Goal: Transaction & Acquisition: Purchase product/service

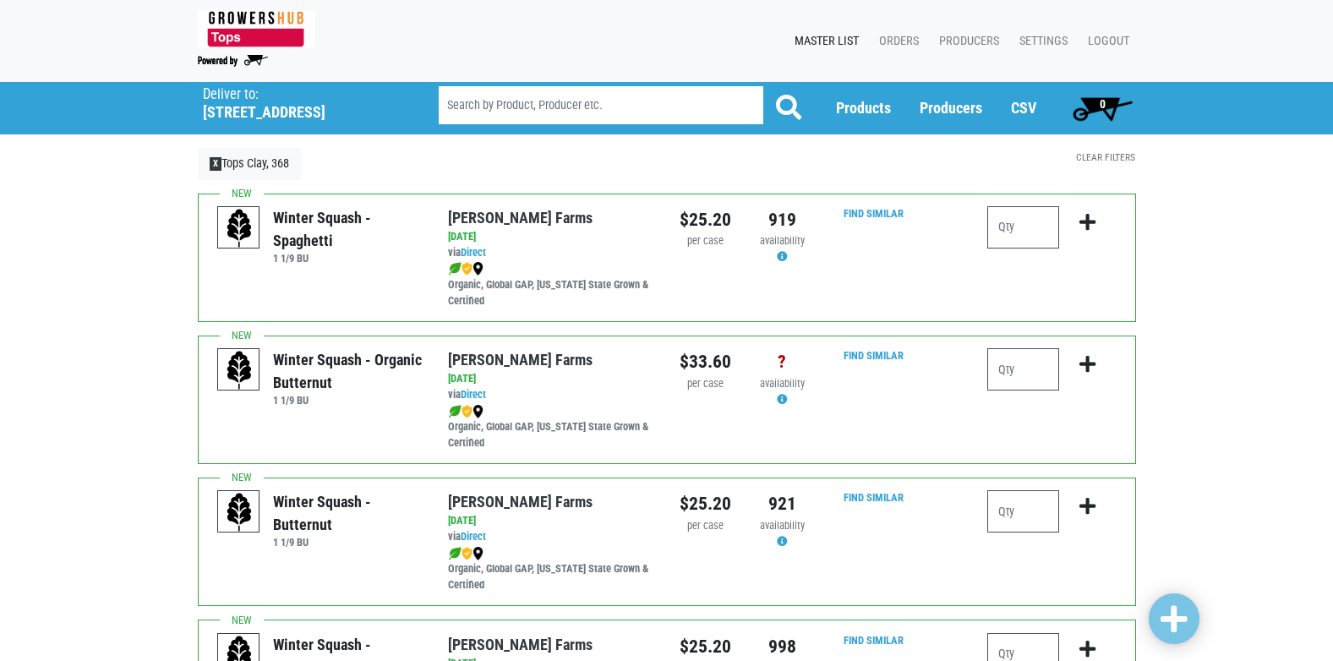
scroll to position [845, 0]
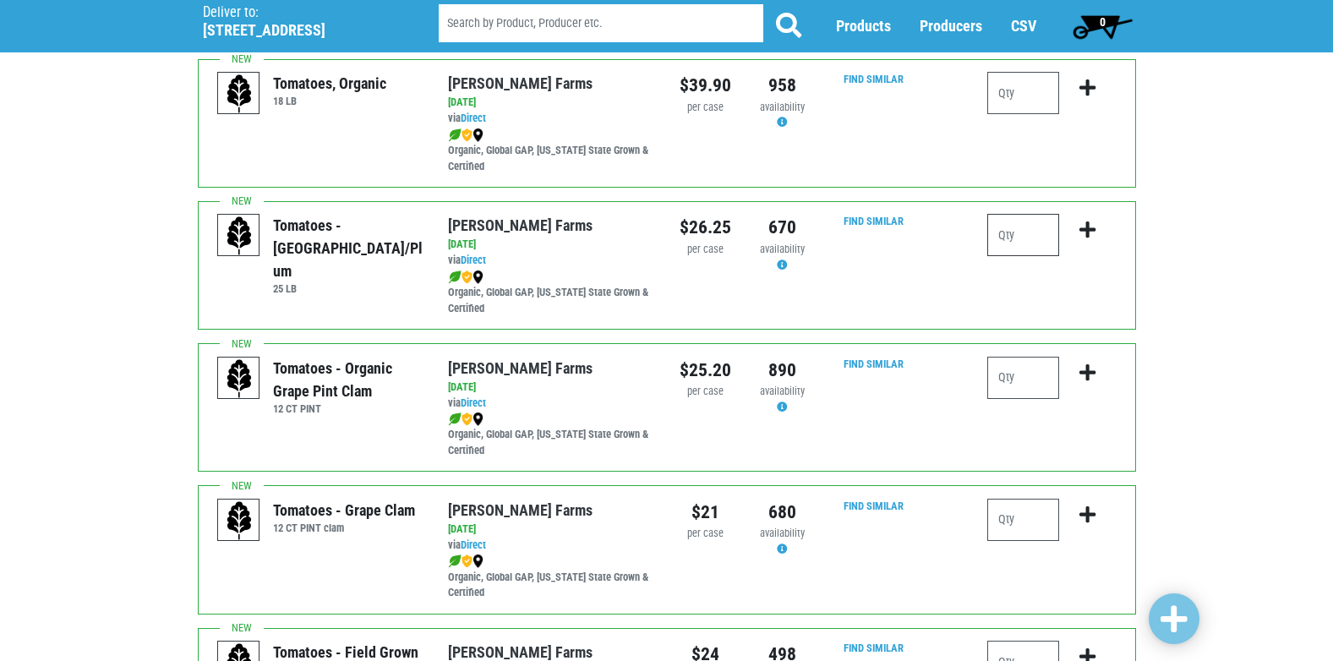
click at [1012, 237] on input "number" at bounding box center [1023, 235] width 72 height 42
type input "1"
click at [1039, 551] on div at bounding box center [1023, 527] width 72 height 56
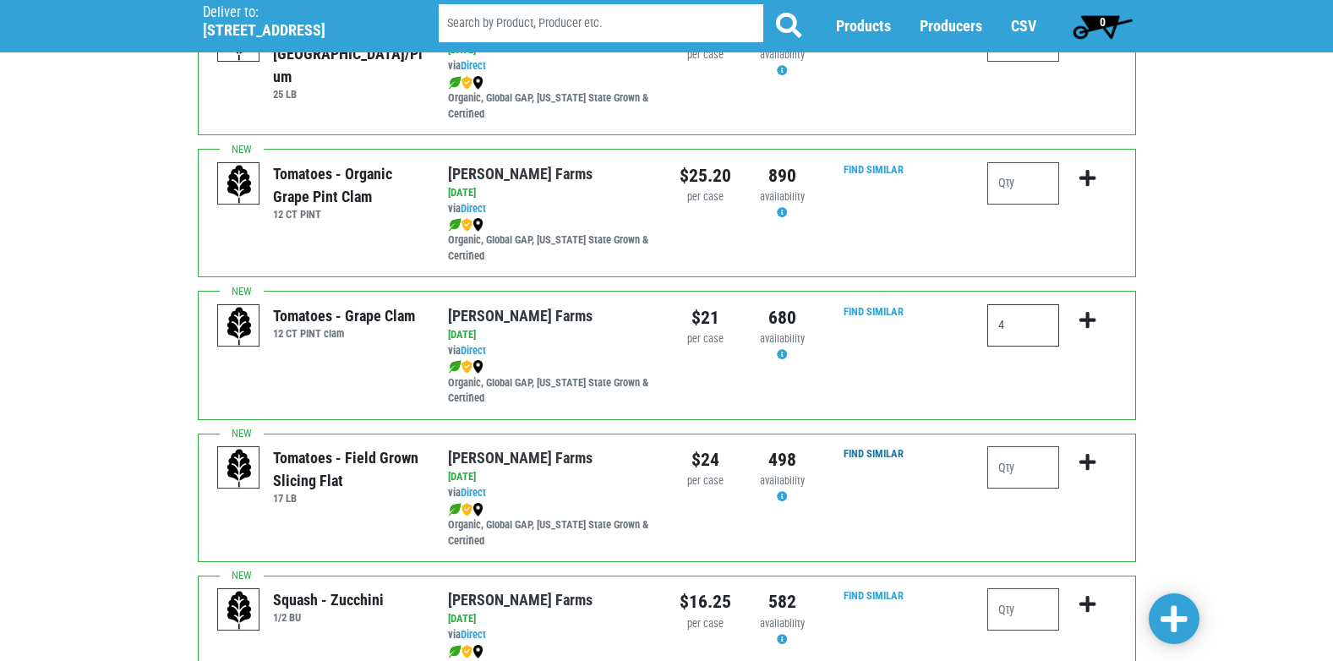
scroll to position [1099, 0]
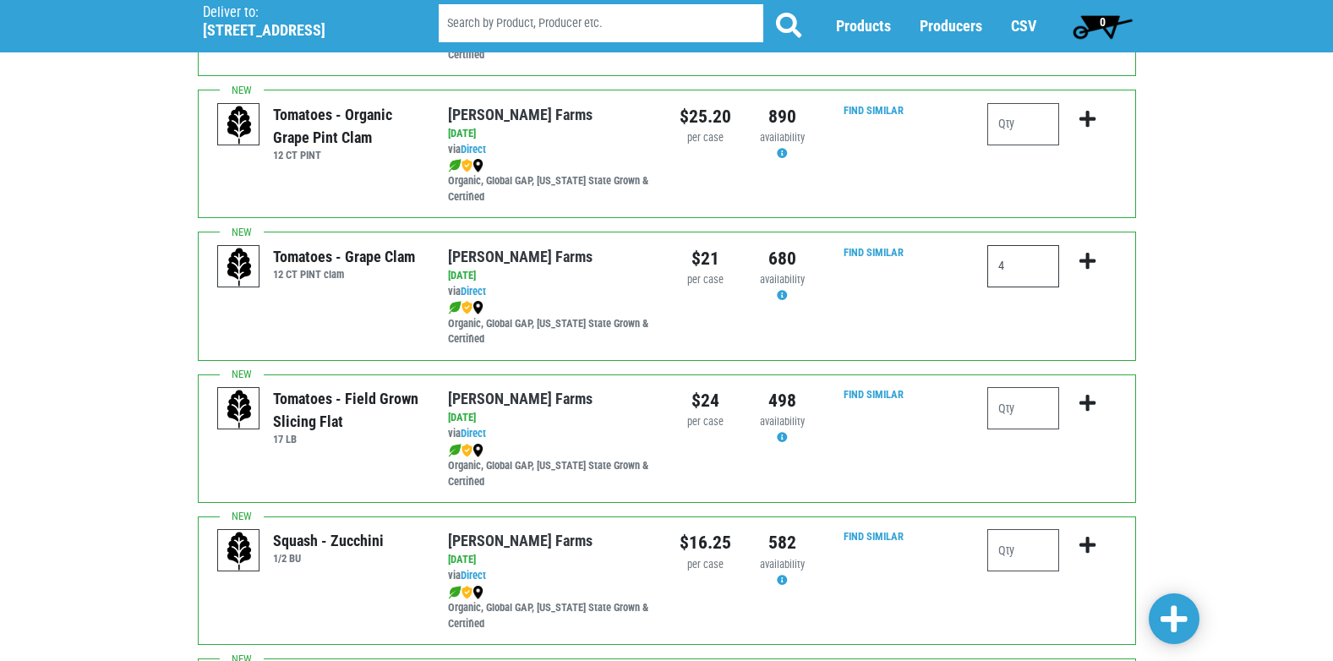
type input "4"
click at [1030, 407] on input "number" at bounding box center [1023, 408] width 72 height 42
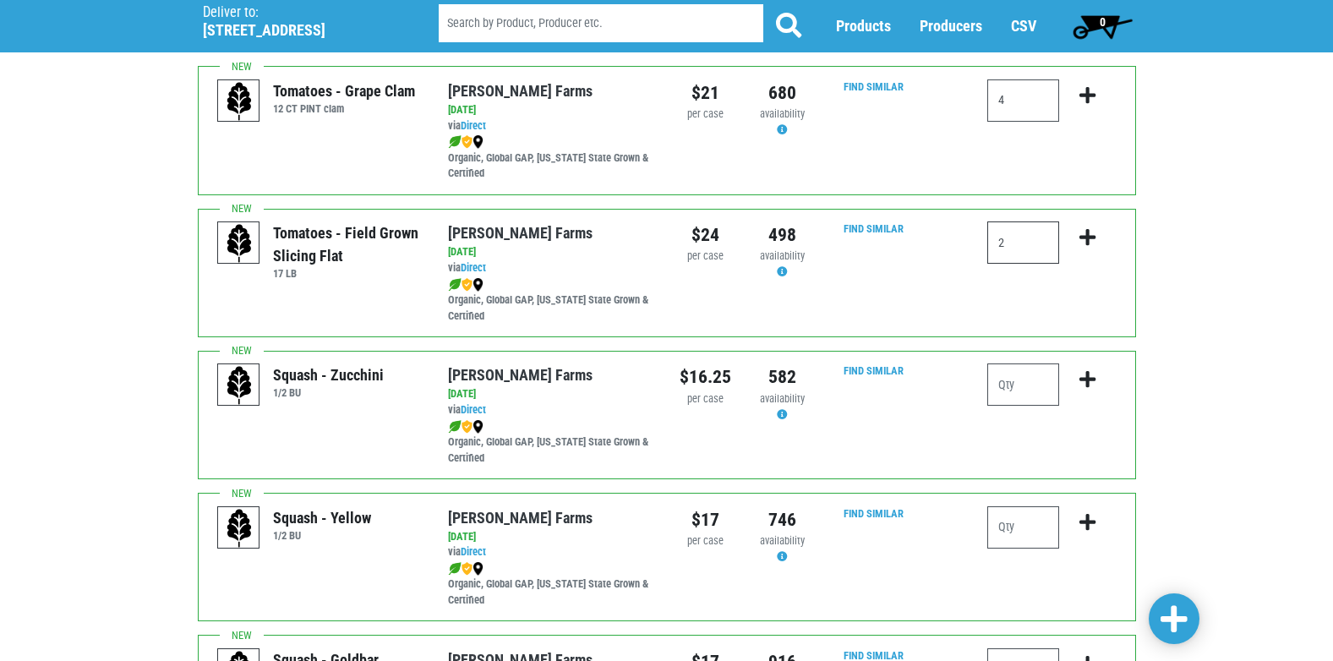
scroll to position [1268, 0]
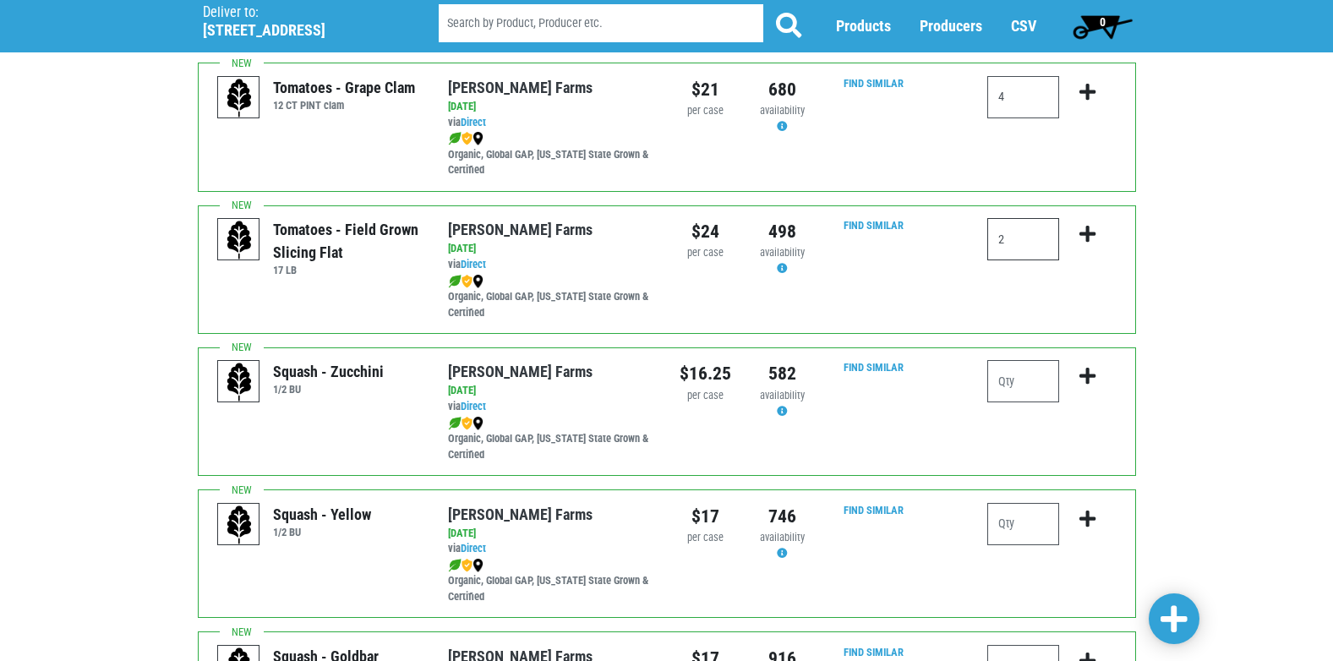
type input "2"
click at [1012, 389] on input "number" at bounding box center [1023, 381] width 72 height 42
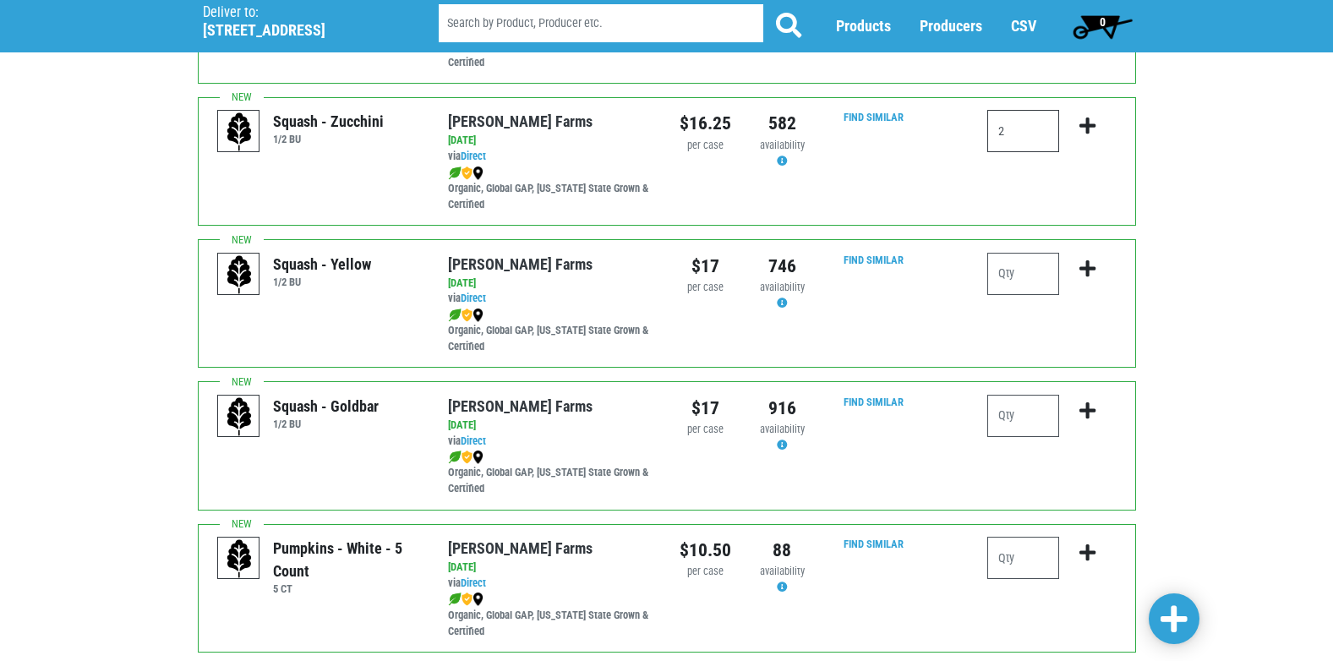
scroll to position [1521, 0]
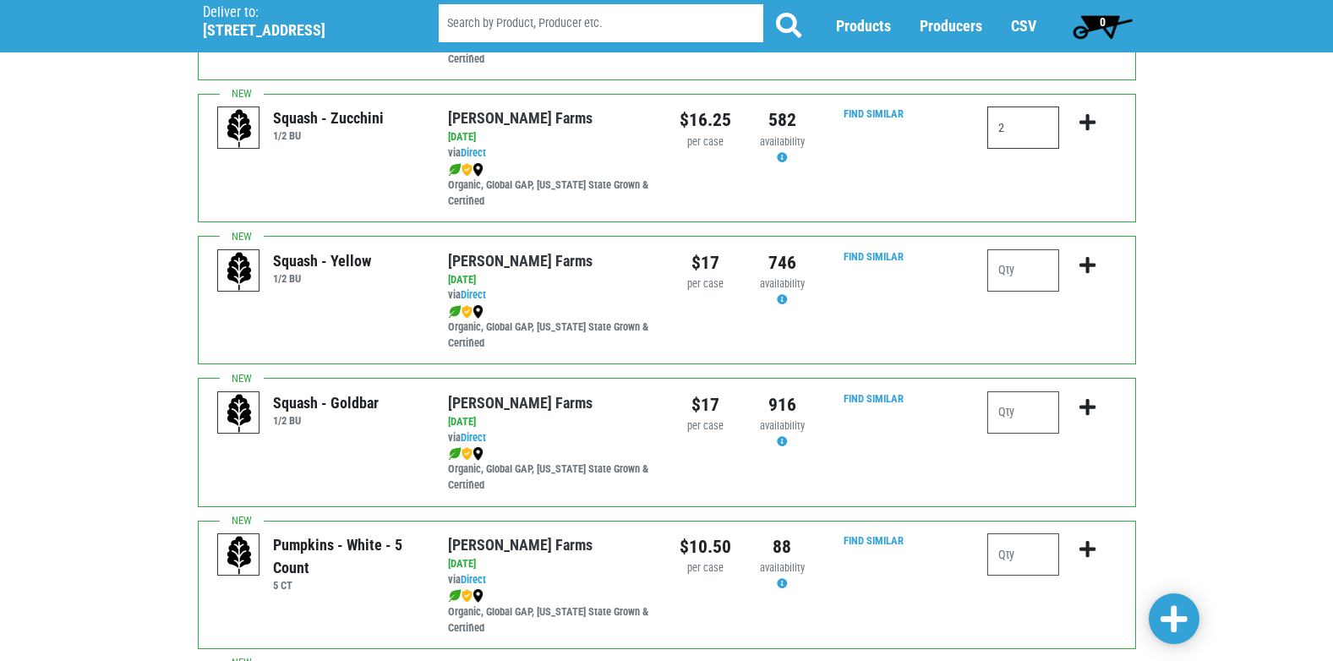
type input "2"
click at [1034, 270] on input "number" at bounding box center [1023, 270] width 72 height 42
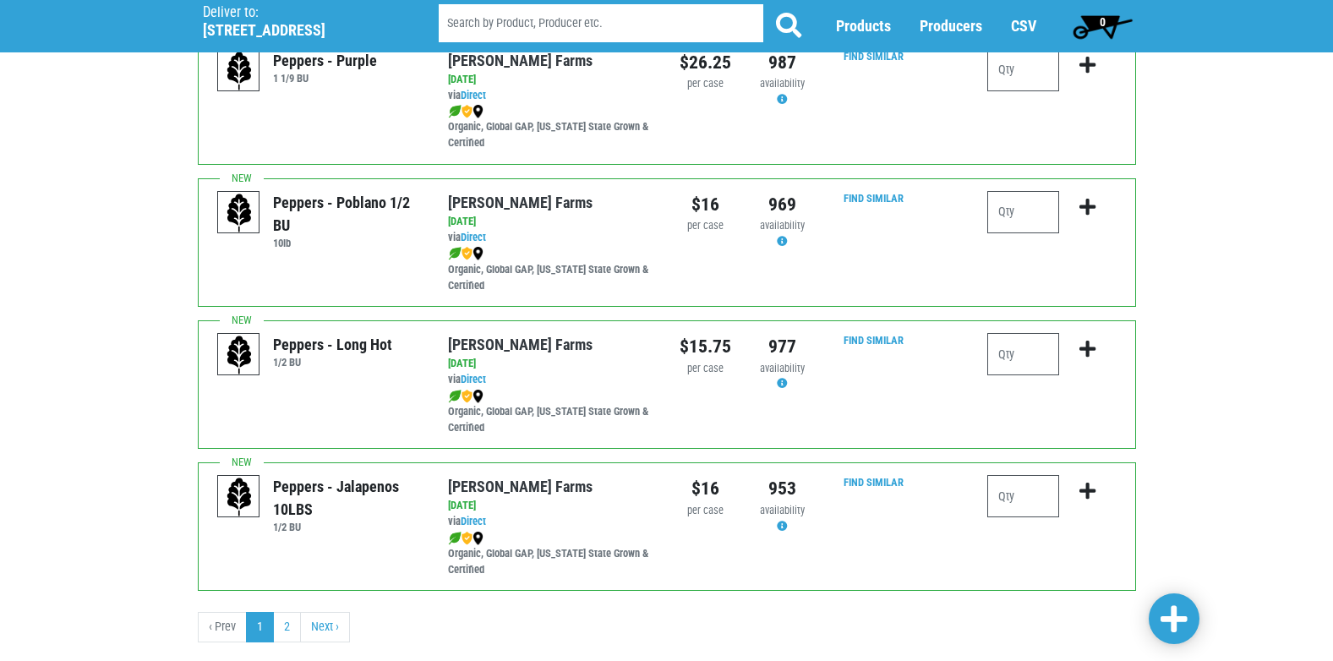
scroll to position [2451, 0]
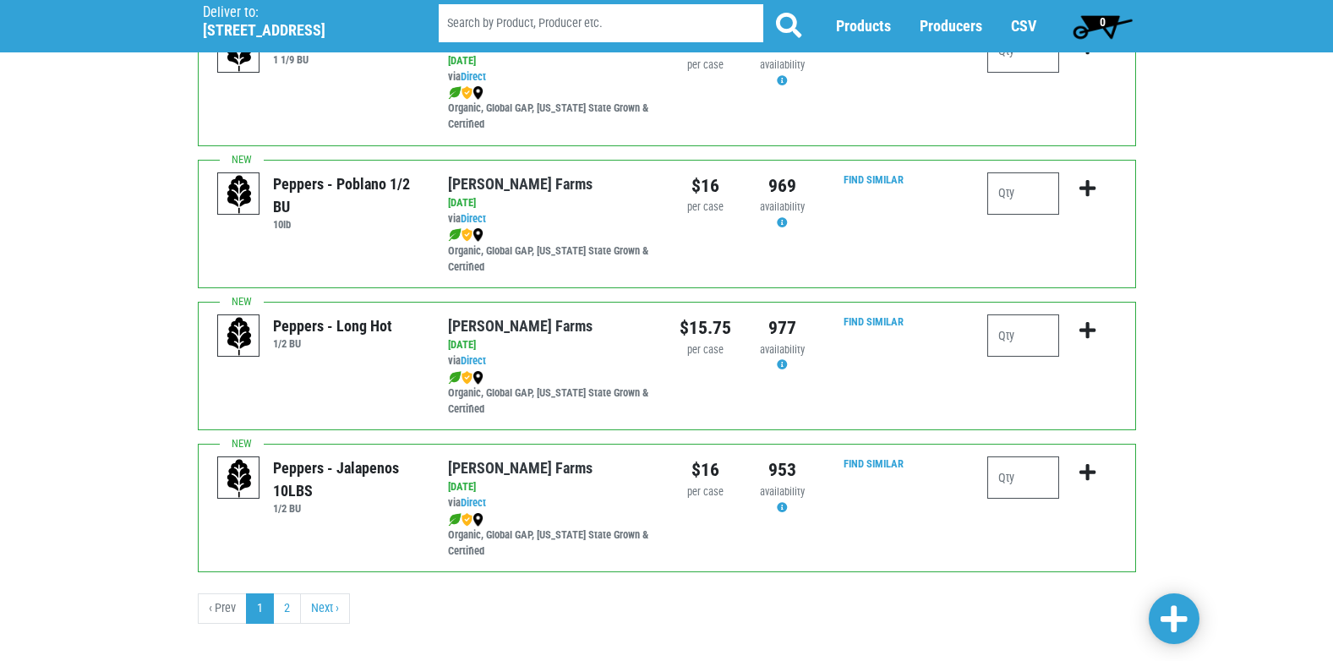
type input "1"
click at [1187, 629] on span at bounding box center [1173, 619] width 27 height 30
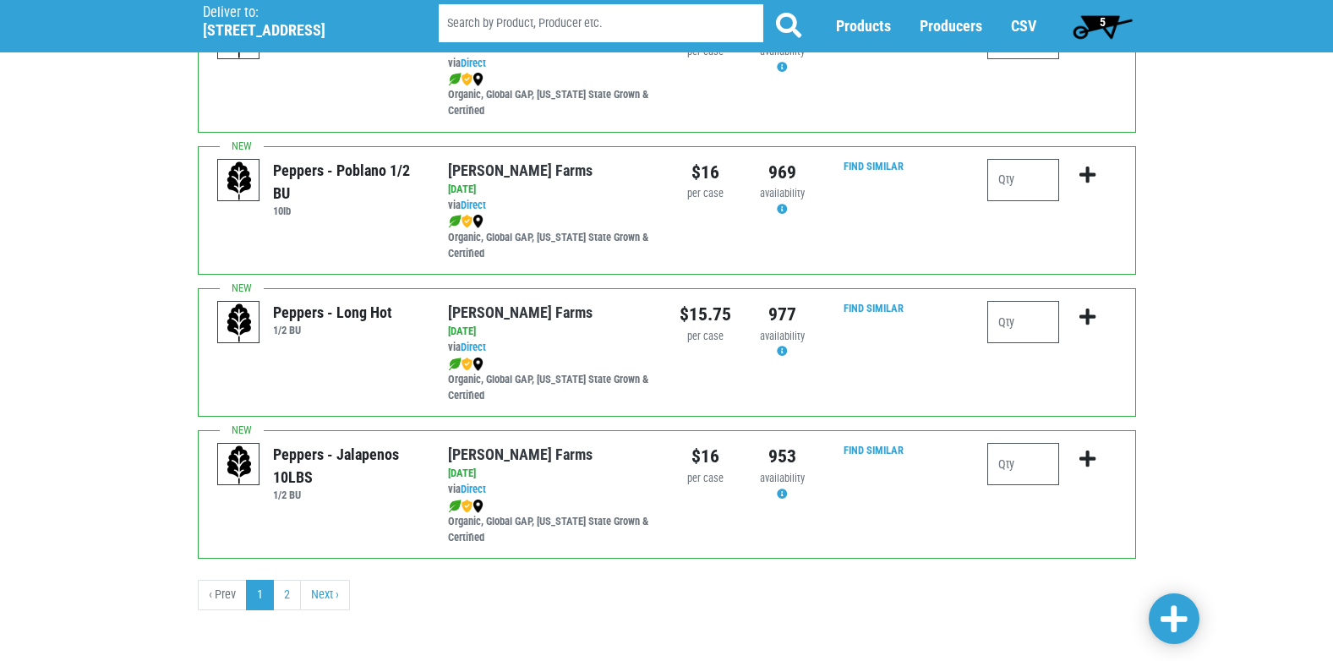
scroll to position [2469, 0]
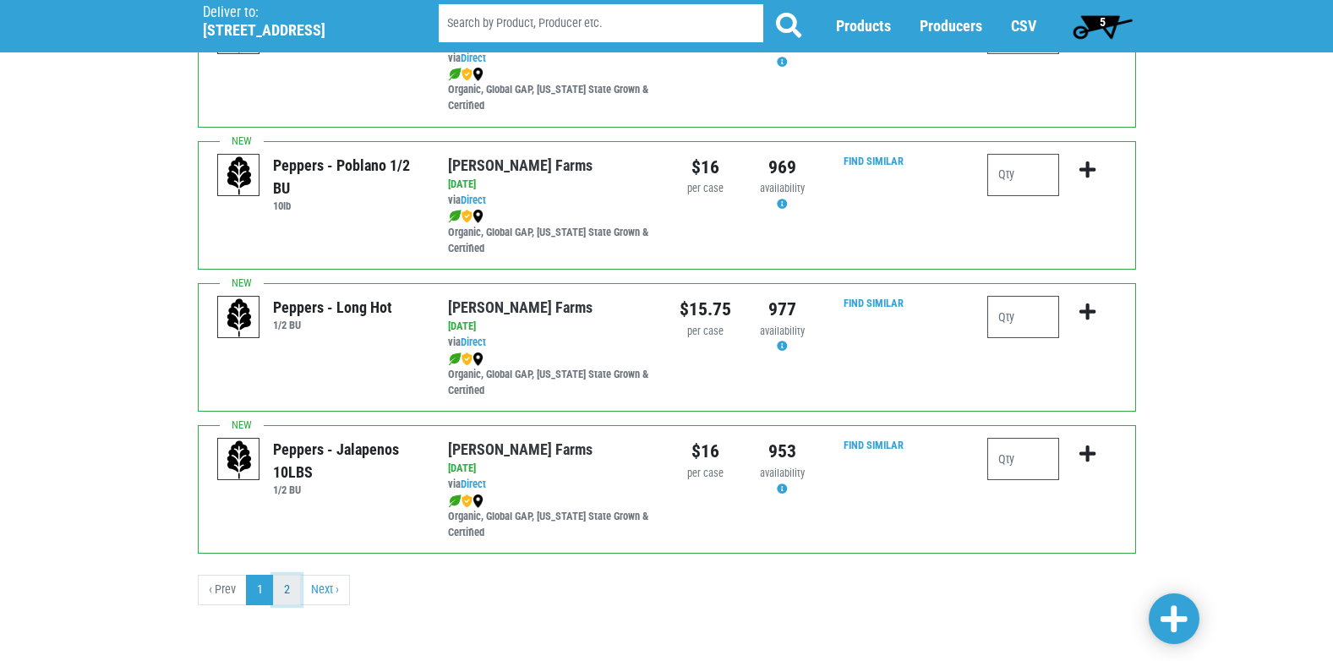
click at [281, 602] on link "2" at bounding box center [287, 590] width 28 height 30
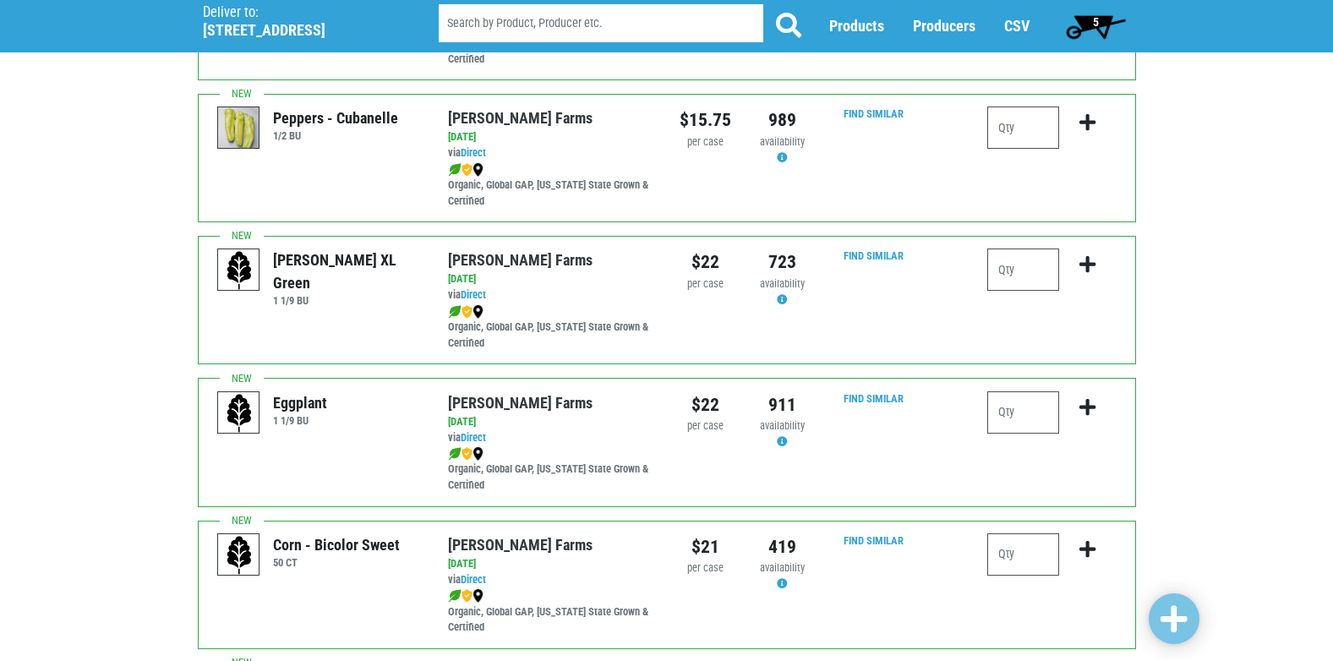
scroll to position [254, 0]
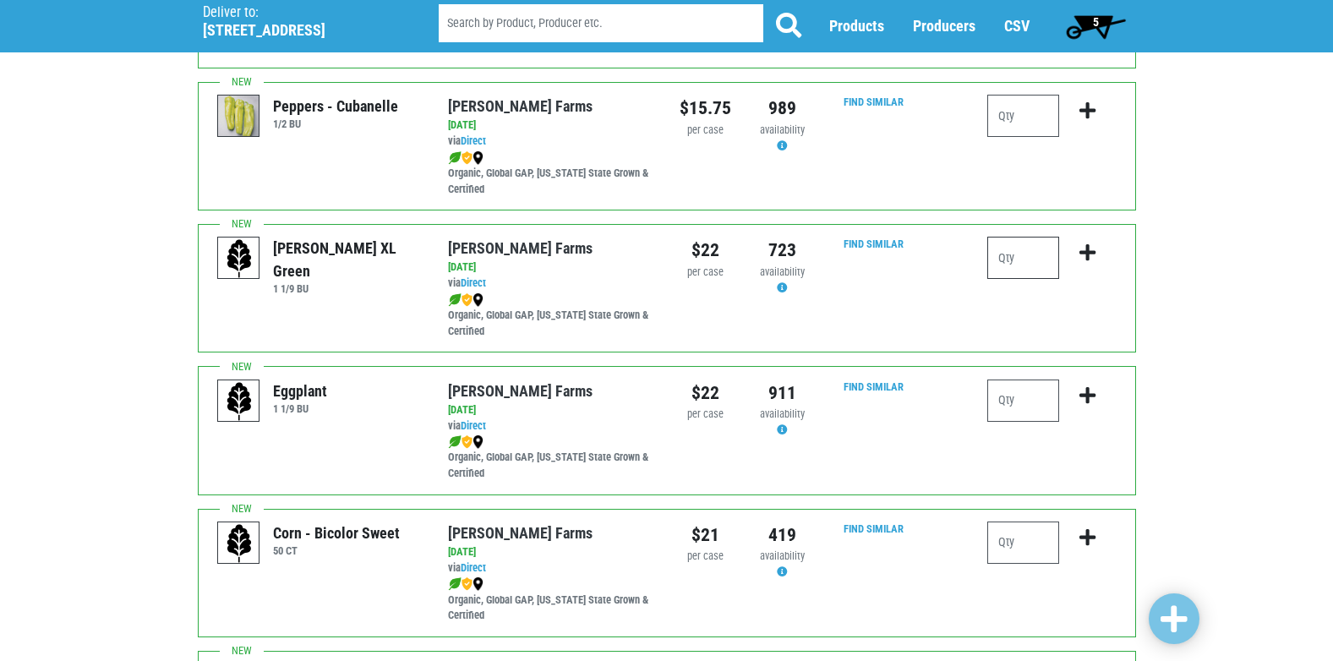
click at [1033, 258] on input "number" at bounding box center [1023, 258] width 72 height 42
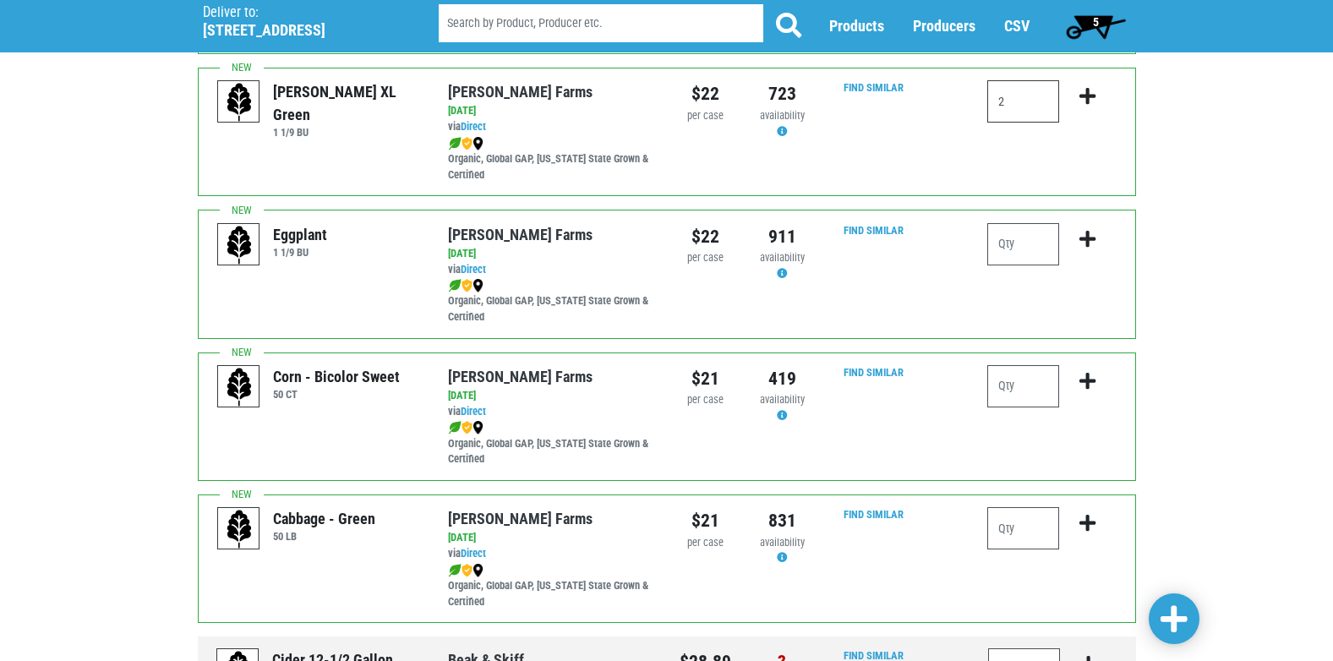
scroll to position [423, 0]
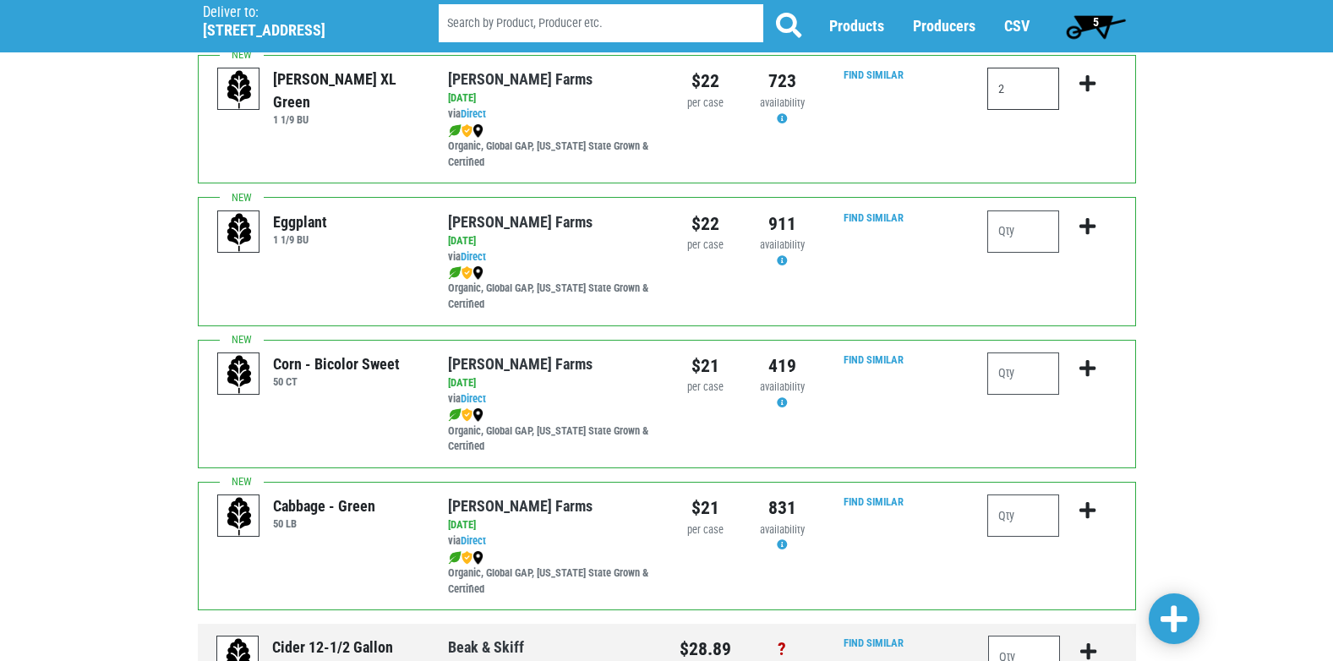
type input "2"
click at [1026, 516] on input "number" at bounding box center [1023, 515] width 72 height 42
type input "1"
click at [1167, 622] on span at bounding box center [1173, 619] width 27 height 30
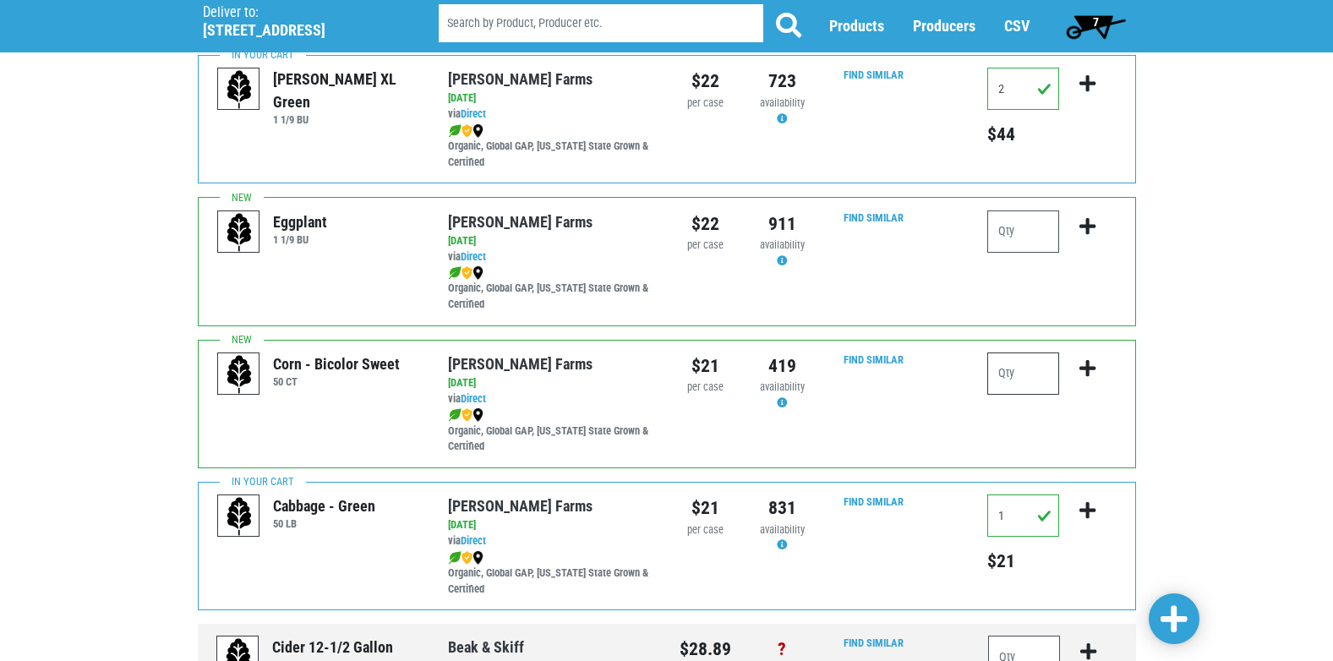
click at [1008, 371] on input "number" at bounding box center [1023, 373] width 72 height 42
click at [1086, 14] on span "7" at bounding box center [1095, 26] width 75 height 34
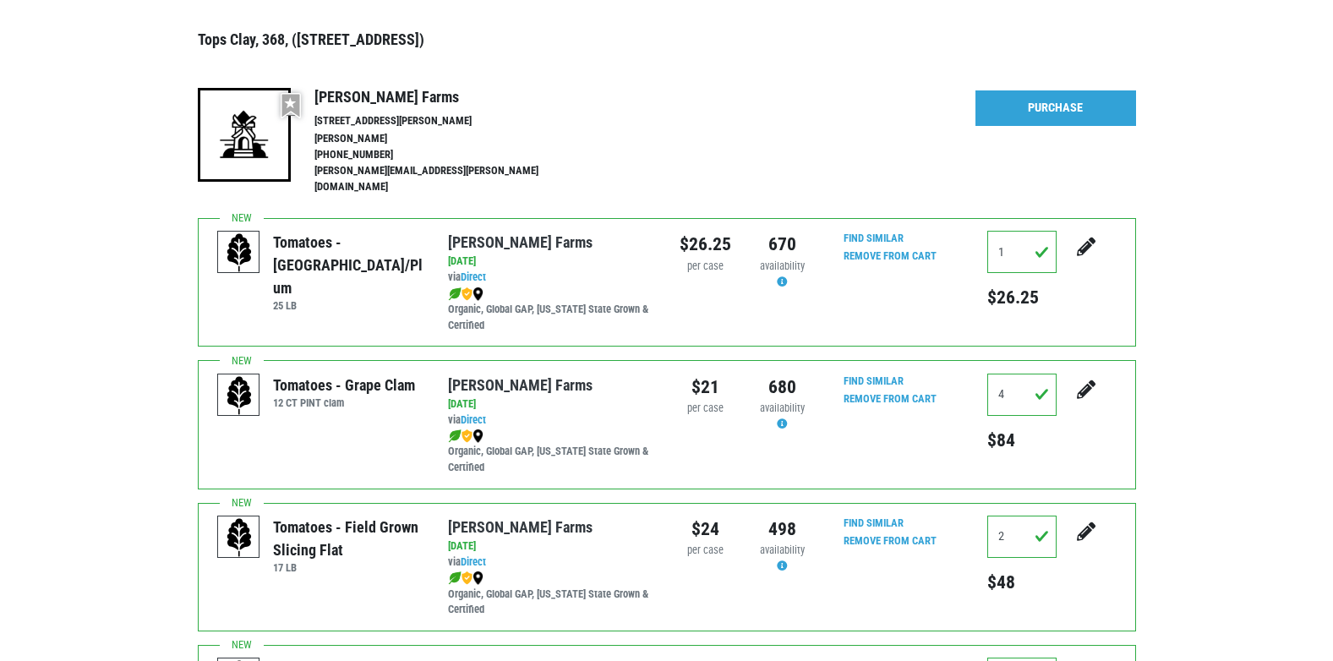
scroll to position [172, 0]
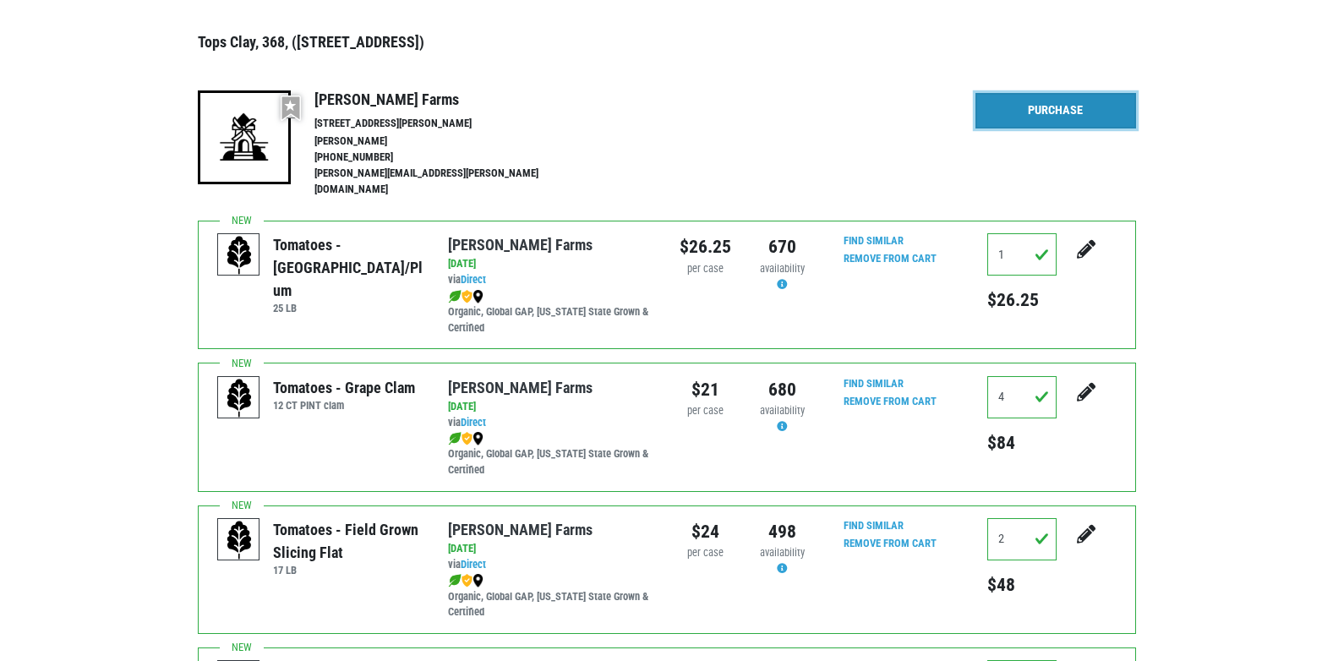
click at [1029, 110] on link "Purchase" at bounding box center [1055, 110] width 161 height 35
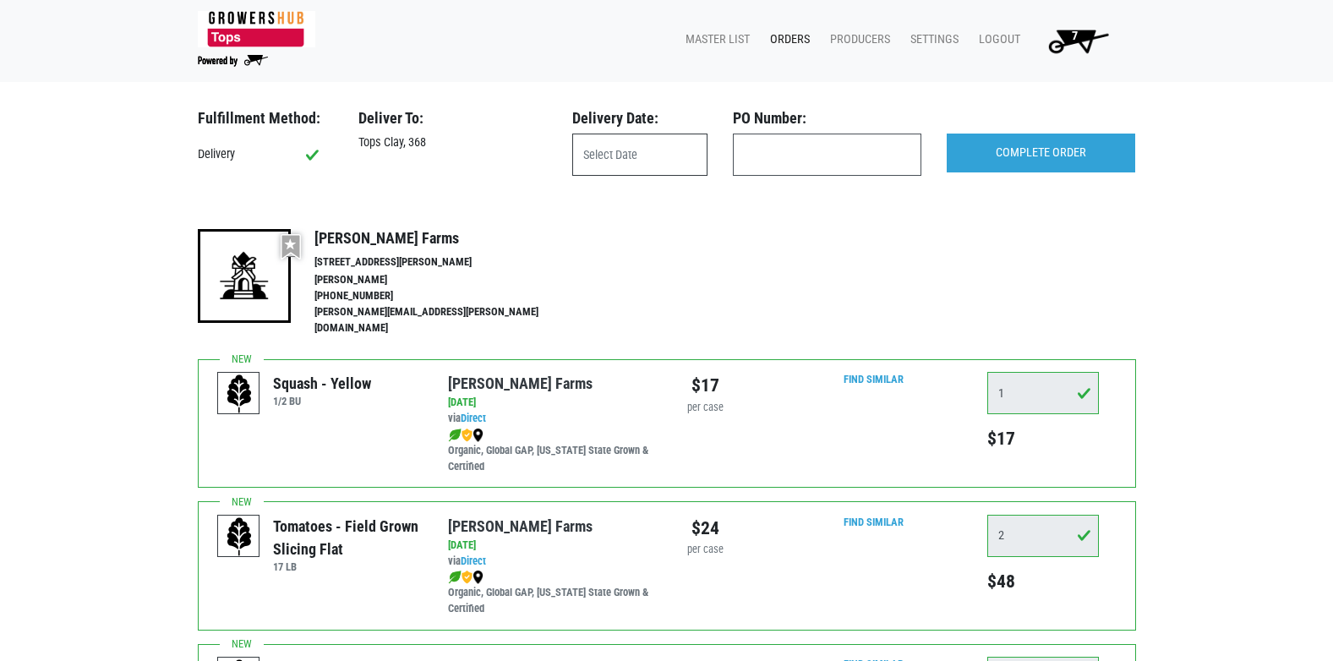
click at [658, 152] on input "text" at bounding box center [639, 155] width 135 height 42
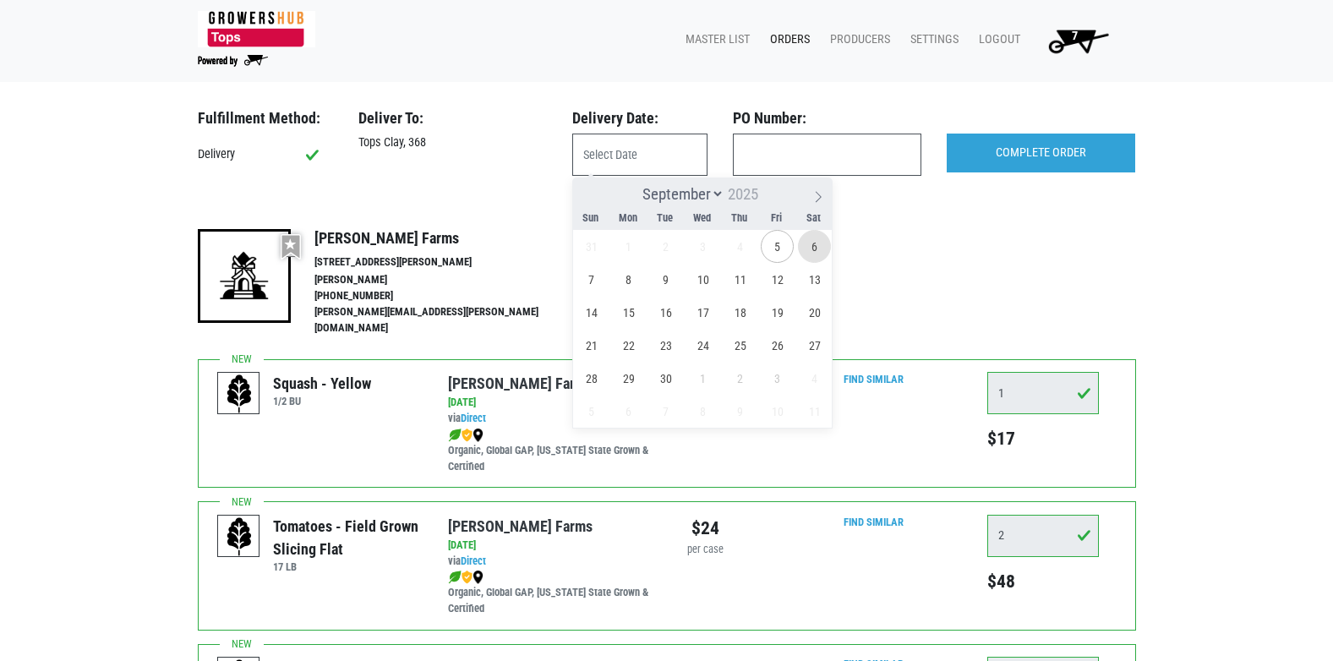
click at [816, 248] on span "6" at bounding box center [814, 246] width 33 height 33
type input "2025-09-06"
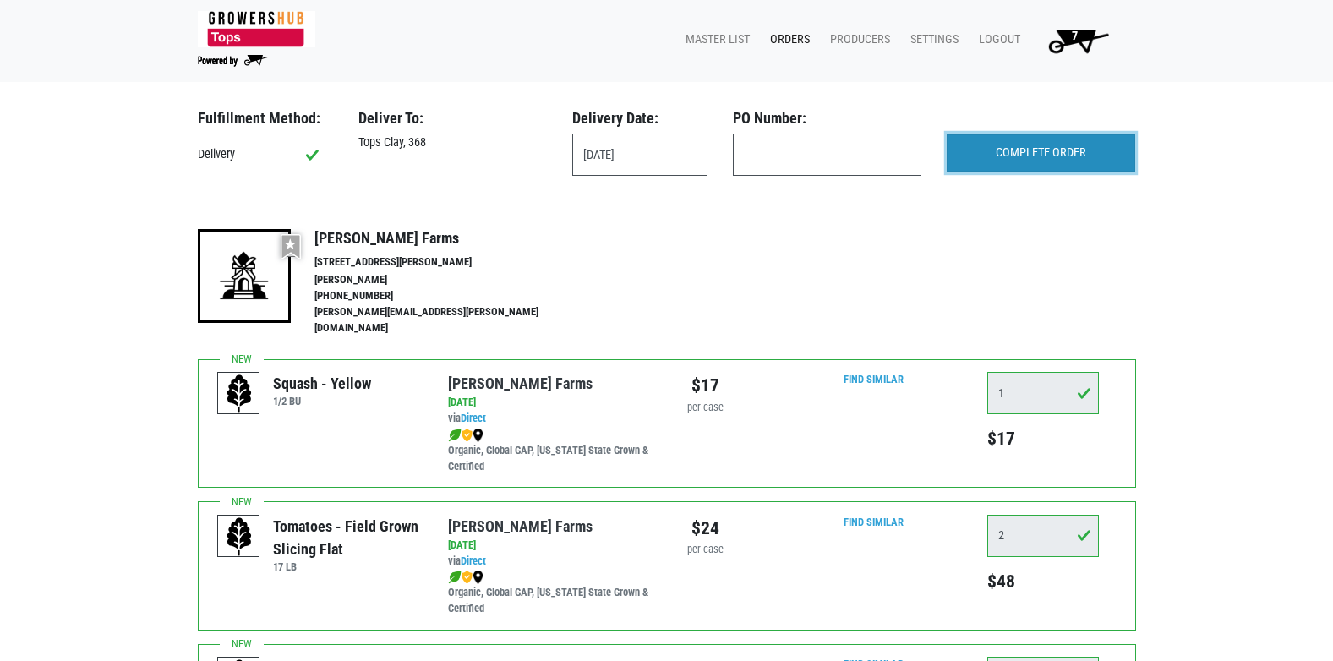
click at [1018, 165] on input "COMPLETE ORDER" at bounding box center [1041, 153] width 188 height 39
